Goal: Information Seeking & Learning: Understand process/instructions

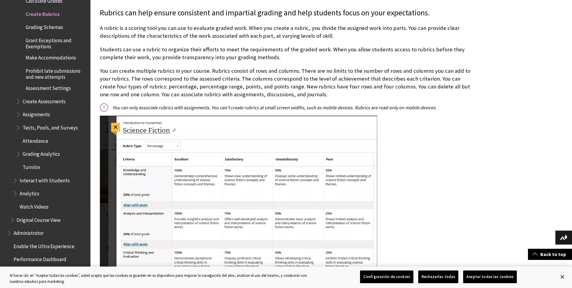
scroll to position [302, 0]
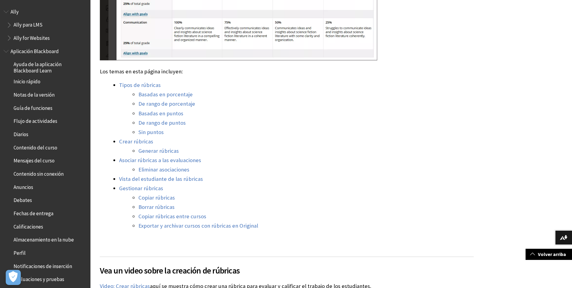
scroll to position [483, 0]
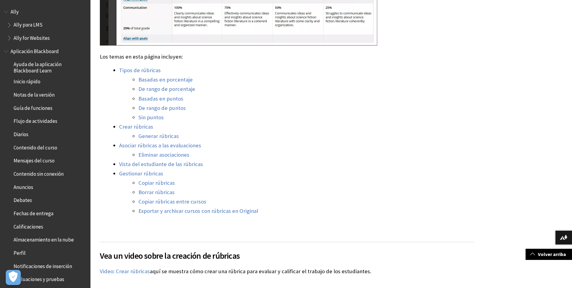
drag, startPoint x: 205, startPoint y: 202, endPoint x: 212, endPoint y: 193, distance: 11.2
click at [205, 207] on link "Exportar y archivar cursos con rúbricas en Original" at bounding box center [198, 210] width 120 height 7
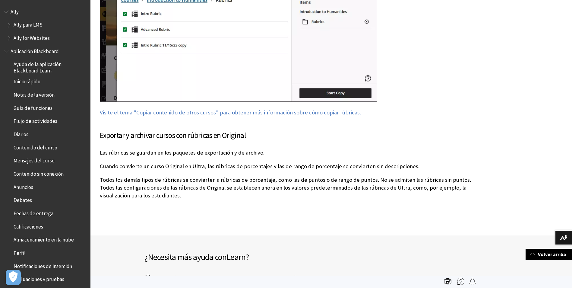
scroll to position [4440, 0]
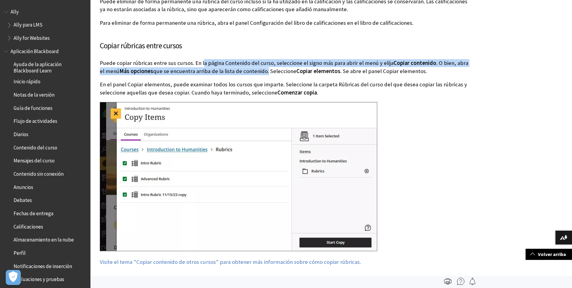
drag, startPoint x: 233, startPoint y: 31, endPoint x: 260, endPoint y: 44, distance: 30.1
click at [260, 44] on div "Copiar rúbricas entre cursos Puede copiar rúbricas entre sus cursos. En la pági…" at bounding box center [287, 153] width 374 height 226
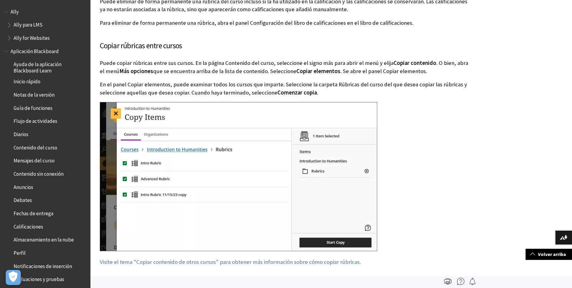
drag, startPoint x: 260, startPoint y: 44, endPoint x: 258, endPoint y: 64, distance: 19.7
click at [258, 81] on p "En el panel Copiar elementos, puede examinar todos los cursos que imparte. Sele…" at bounding box center [287, 89] width 374 height 16
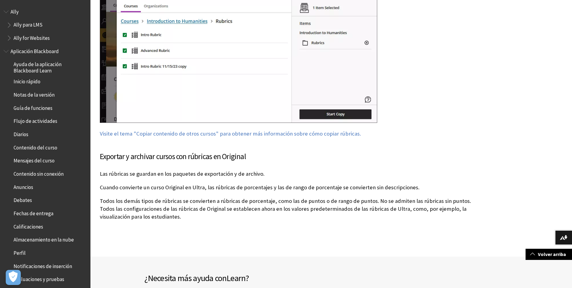
scroll to position [4591, 0]
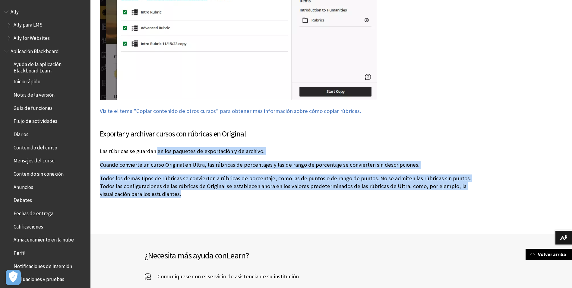
drag, startPoint x: 243, startPoint y: 157, endPoint x: 278, endPoint y: 179, distance: 41.3
drag, startPoint x: 278, startPoint y: 179, endPoint x: 278, endPoint y: 182, distance: 3.9
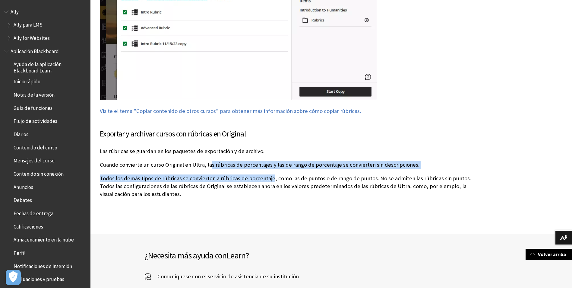
drag, startPoint x: 253, startPoint y: 133, endPoint x: 278, endPoint y: 147, distance: 27.7
click at [278, 147] on div "Exportar y archivar cursos con rúbricas en Original Las rúbricas se guardan en …" at bounding box center [287, 163] width 374 height 70
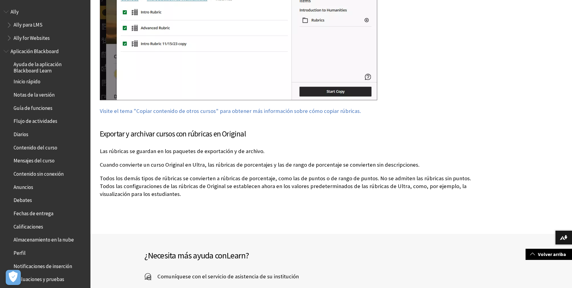
drag, startPoint x: 278, startPoint y: 147, endPoint x: 277, endPoint y: 166, distance: 19.0
click at [277, 174] on p "Todos los demás tipos de rúbricas se convierten a rúbricas de porcentaje, como …" at bounding box center [287, 186] width 374 height 24
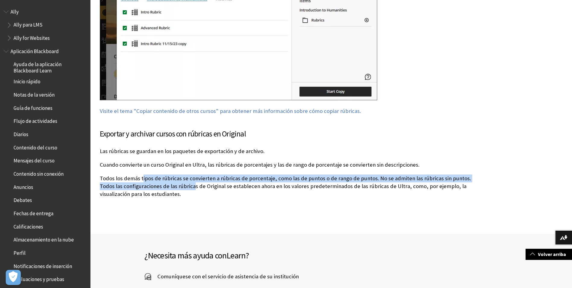
drag, startPoint x: 146, startPoint y: 143, endPoint x: 211, endPoint y: 168, distance: 69.2
click at [211, 168] on div "Exportar y archivar cursos con rúbricas en Original Las rúbricas se guardan en …" at bounding box center [287, 162] width 374 height 83
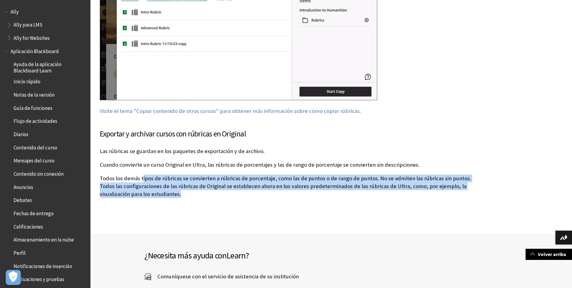
drag, startPoint x: 211, startPoint y: 168, endPoint x: 212, endPoint y: 186, distance: 17.9
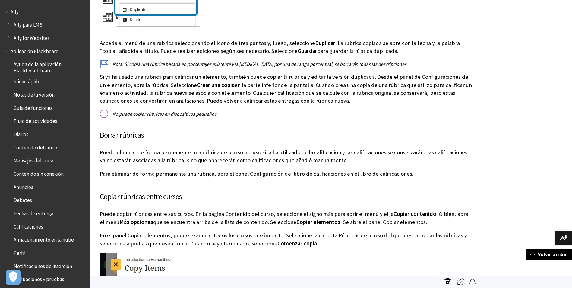
scroll to position [4282, 0]
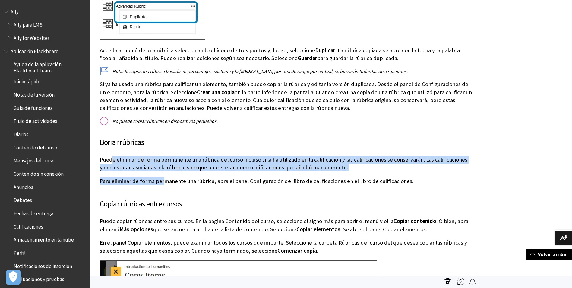
drag, startPoint x: 112, startPoint y: 132, endPoint x: 173, endPoint y: 151, distance: 64.0
click at [173, 151] on div "Borrar rúbricas Puede eliminar de forma permanente una rúbrica del curso inclus…" at bounding box center [287, 161] width 374 height 48
click at [173, 177] on p "Para eliminar de forma permanente una rúbrica, abra el panel Configuración del …" at bounding box center [287, 181] width 374 height 8
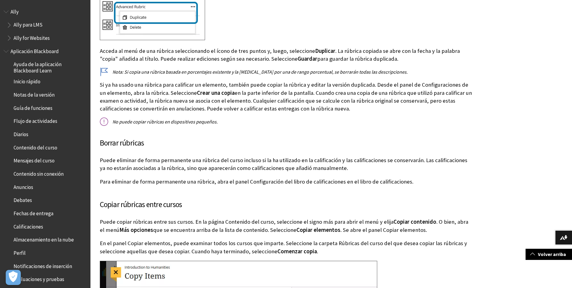
scroll to position [4343, 0]
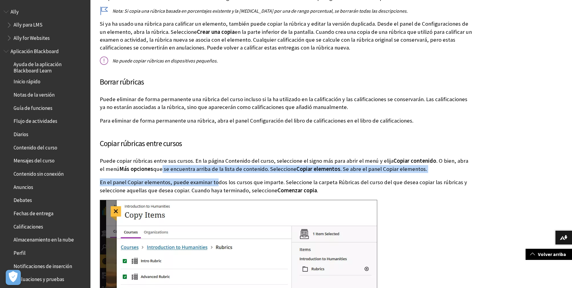
drag, startPoint x: 224, startPoint y: 151, endPoint x: 240, endPoint y: 158, distance: 17.4
click at [240, 158] on div "Copiar rúbricas entre cursos Puede copiar rúbricas entre sus cursos. En la pági…" at bounding box center [287, 251] width 374 height 226
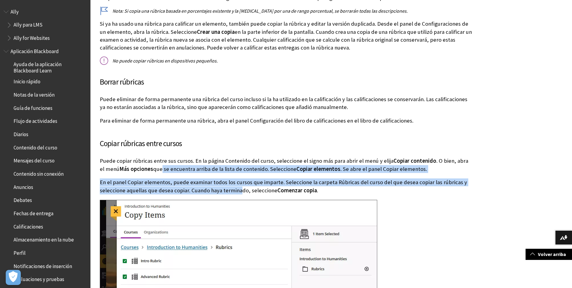
click at [241, 178] on p "En el panel Copiar elementos, puede examinar todos los cursos que imparte. Sele…" at bounding box center [287, 186] width 374 height 16
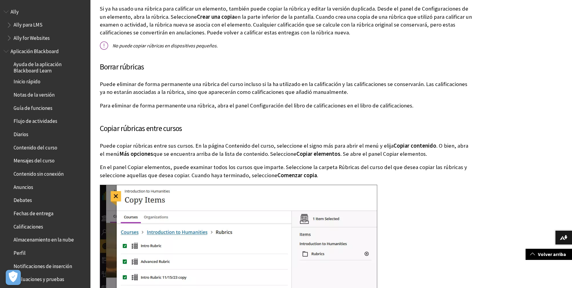
scroll to position [4373, 0]
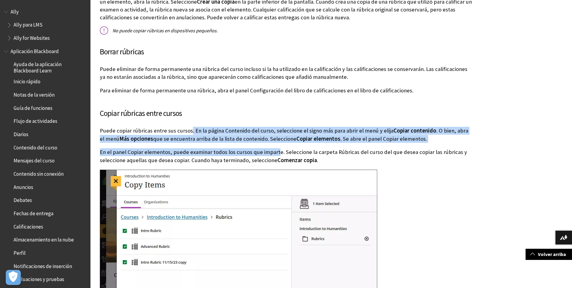
drag, startPoint x: 210, startPoint y: 101, endPoint x: 277, endPoint y: 114, distance: 68.8
click at [277, 114] on div "Copiar rúbricas entre cursos Puede copiar rúbricas entre sus cursos. En la pági…" at bounding box center [287, 221] width 374 height 226
drag, startPoint x: 277, startPoint y: 114, endPoint x: 261, endPoint y: 124, distance: 19.3
click at [261, 148] on p "En el panel Copiar elementos, puede examinar todos los cursos que imparte. Sele…" at bounding box center [287, 156] width 374 height 16
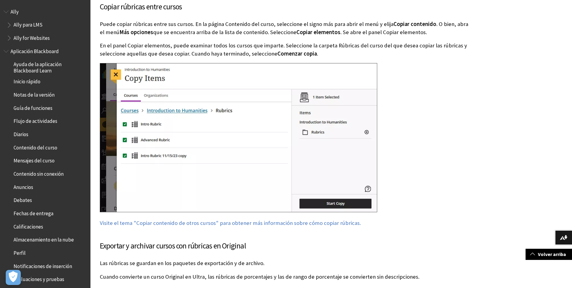
scroll to position [4524, 0]
